Goal: Information Seeking & Learning: Learn about a topic

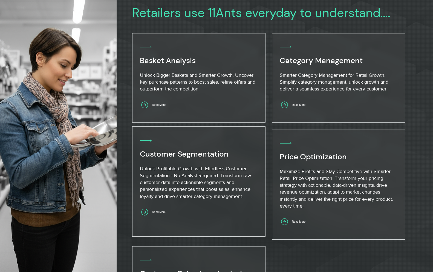
scroll to position [308, 0]
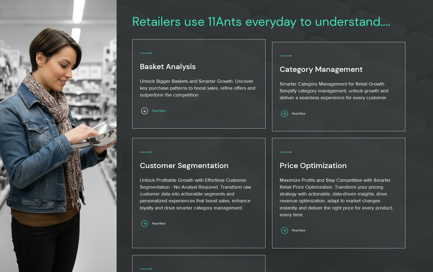
click at [155, 112] on span "Read More" at bounding box center [158, 110] width 13 height 3
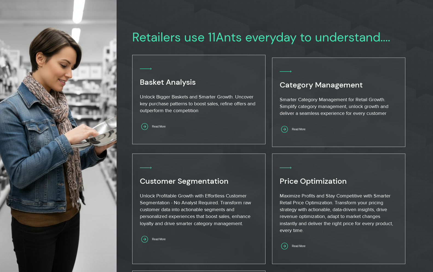
scroll to position [294, 0]
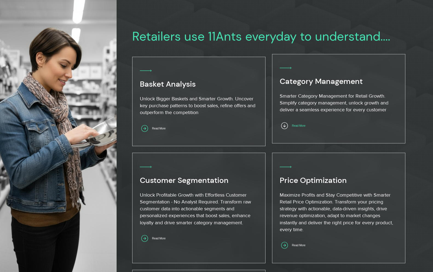
click at [306, 128] on span "Read More" at bounding box center [299, 125] width 39 height 11
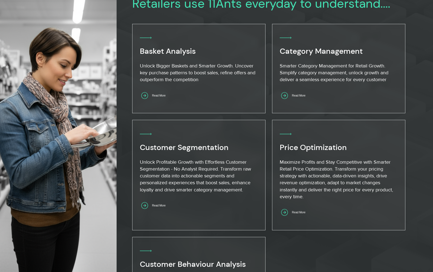
scroll to position [356, 0]
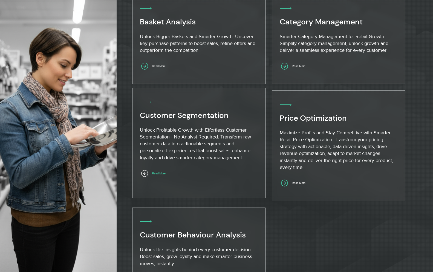
click at [166, 174] on span "Read More" at bounding box center [158, 173] width 13 height 3
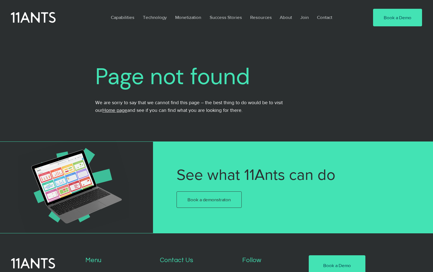
scroll to position [2, 0]
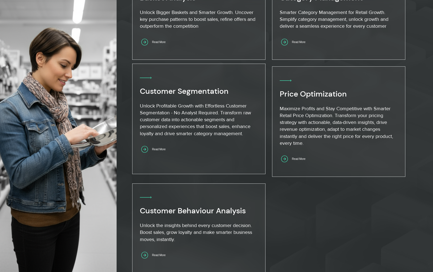
scroll to position [409, 0]
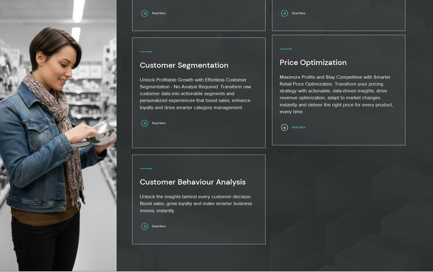
click at [306, 129] on span "Read More" at bounding box center [298, 127] width 13 height 3
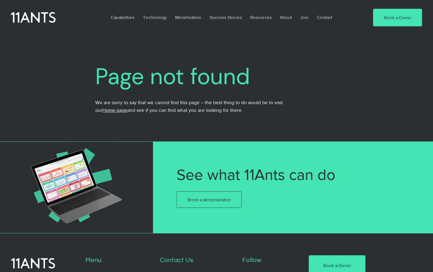
scroll to position [0, 0]
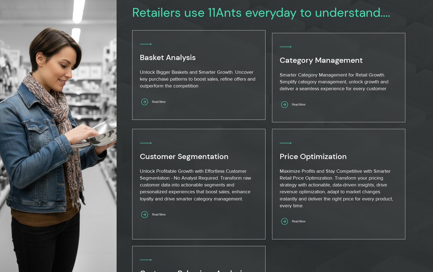
scroll to position [309, 0]
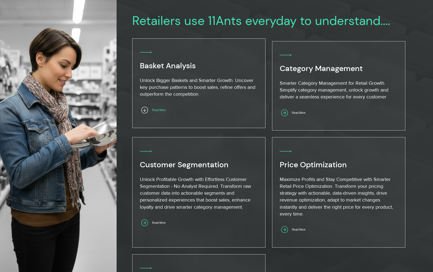
click at [161, 110] on span "Read More" at bounding box center [158, 109] width 13 height 3
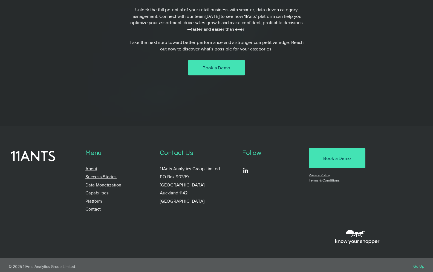
scroll to position [3117, 0]
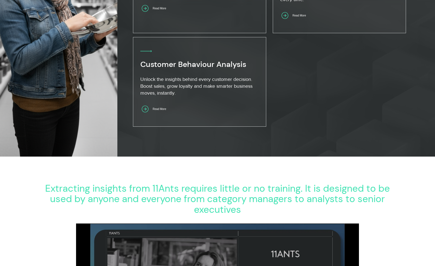
scroll to position [570, 0]
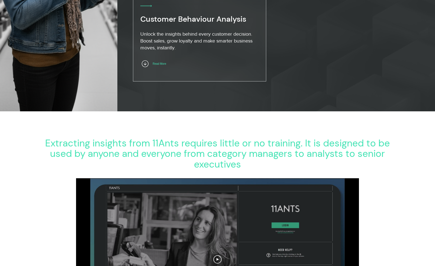
click at [163, 66] on span "Read More" at bounding box center [159, 63] width 39 height 11
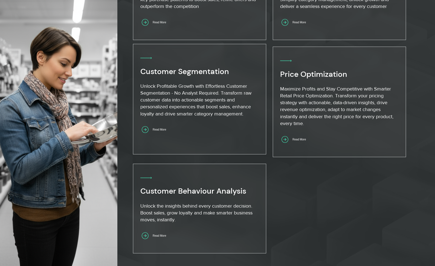
scroll to position [406, 0]
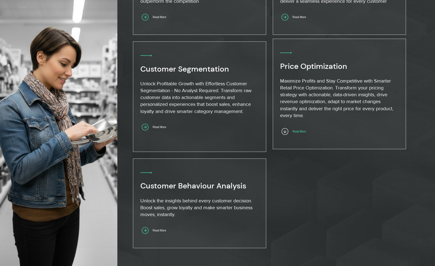
click at [301, 133] on span "Read More" at bounding box center [299, 131] width 13 height 3
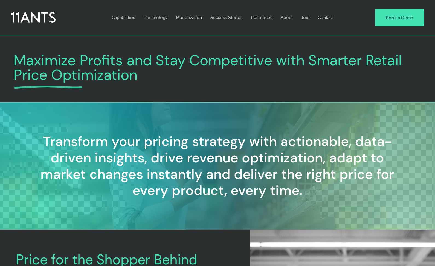
scroll to position [1, 0]
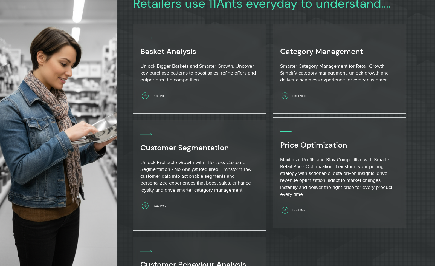
scroll to position [342, 0]
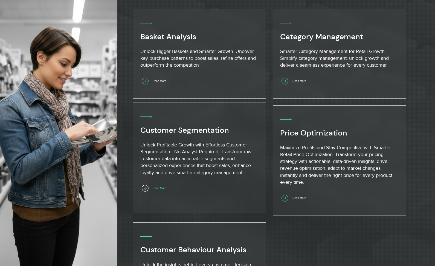
click at [166, 188] on span "Read More" at bounding box center [159, 187] width 13 height 3
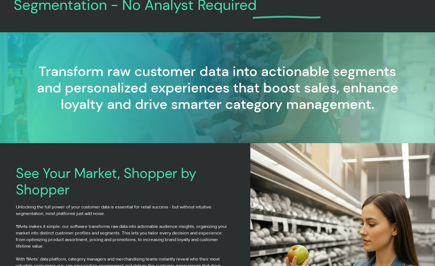
scroll to position [70, 0]
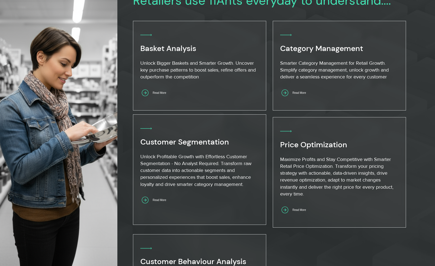
scroll to position [351, 0]
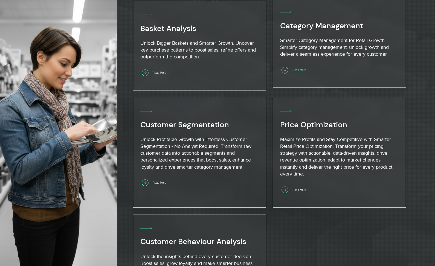
click at [303, 71] on span "Read More" at bounding box center [299, 69] width 13 height 3
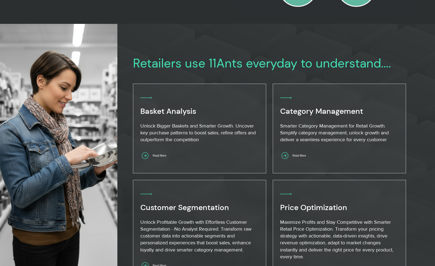
scroll to position [269, 0]
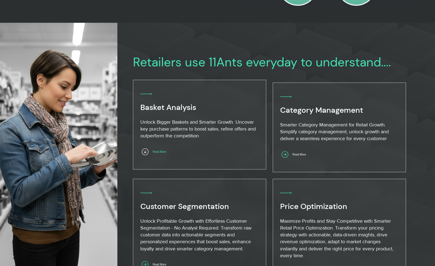
click at [165, 151] on span "Read More" at bounding box center [159, 151] width 13 height 3
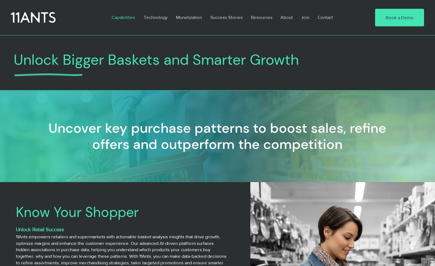
click at [124, 18] on p "Capabilities" at bounding box center [123, 17] width 29 height 13
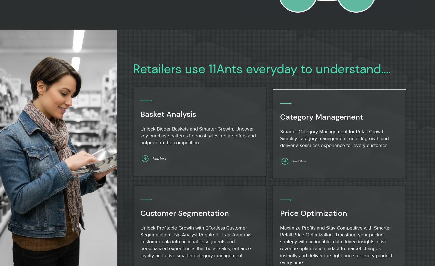
scroll to position [291, 0]
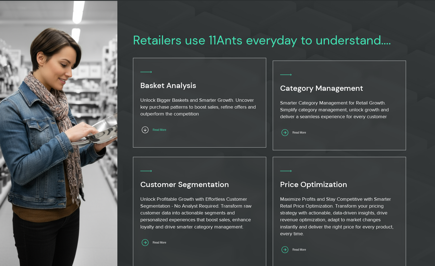
click at [157, 128] on span "Read More" at bounding box center [159, 129] width 13 height 3
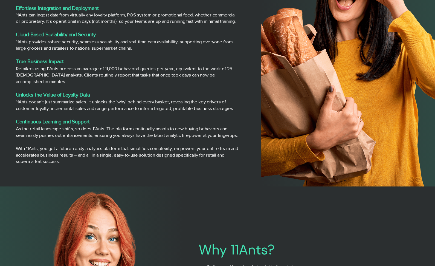
scroll to position [865, 0]
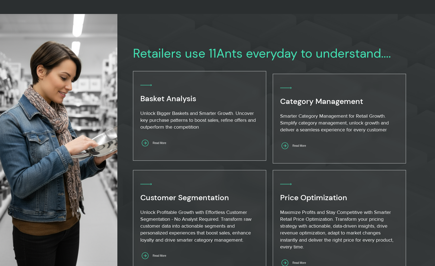
scroll to position [302, 0]
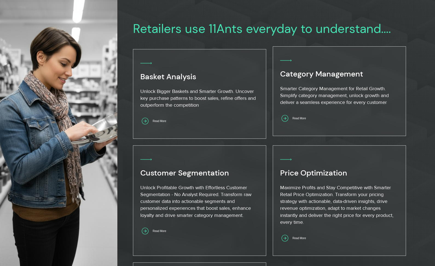
click at [312, 124] on div at bounding box center [339, 94] width 118 height 73
click at [306, 119] on span "Read More" at bounding box center [299, 118] width 13 height 3
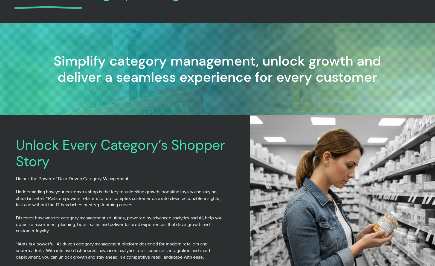
scroll to position [74, 0]
